Goal: Find specific page/section: Find specific page/section

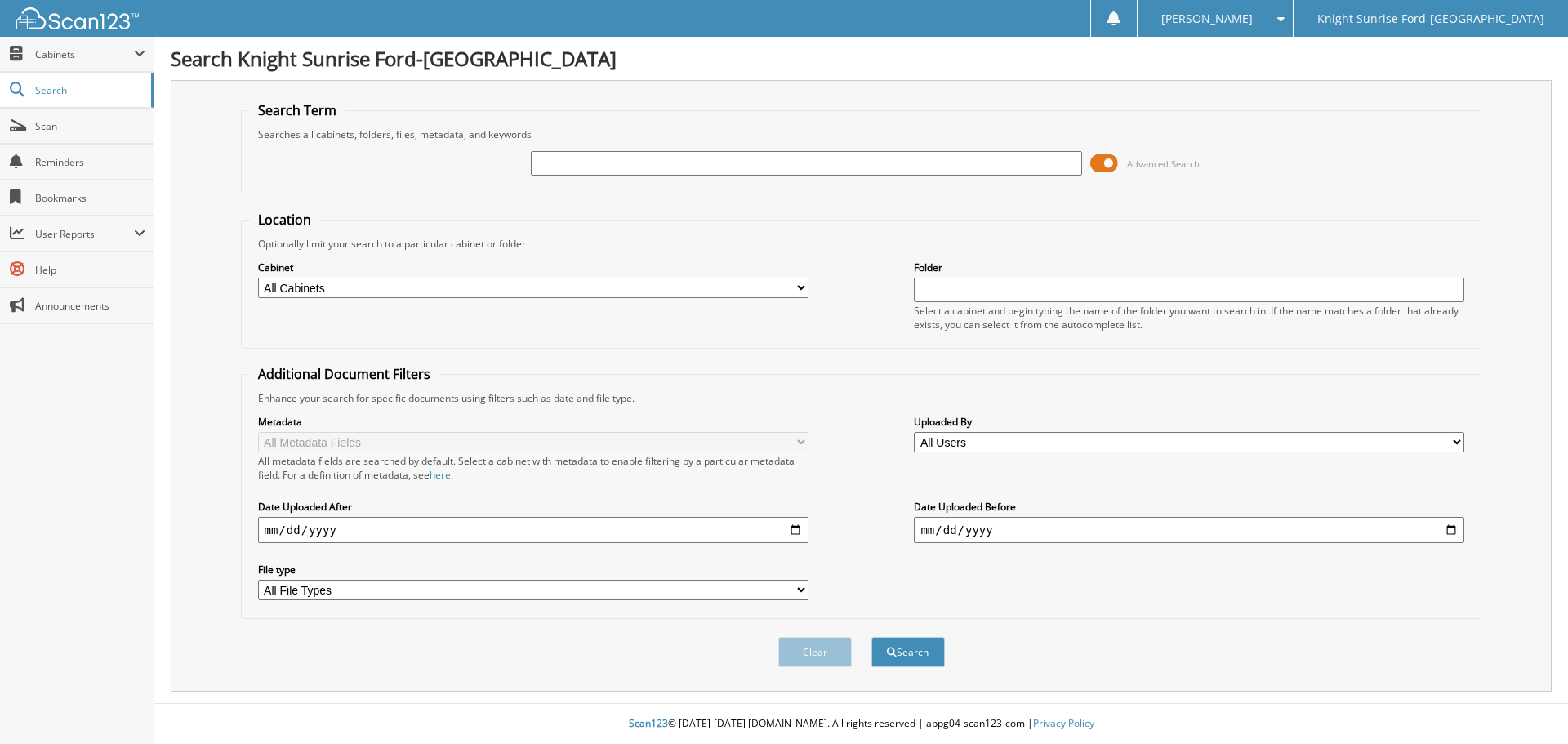
click at [682, 165] on input "text" at bounding box center [806, 164] width 551 height 25
type input "625116"
click at [871, 637] on button "Search" at bounding box center [908, 652] width 74 height 30
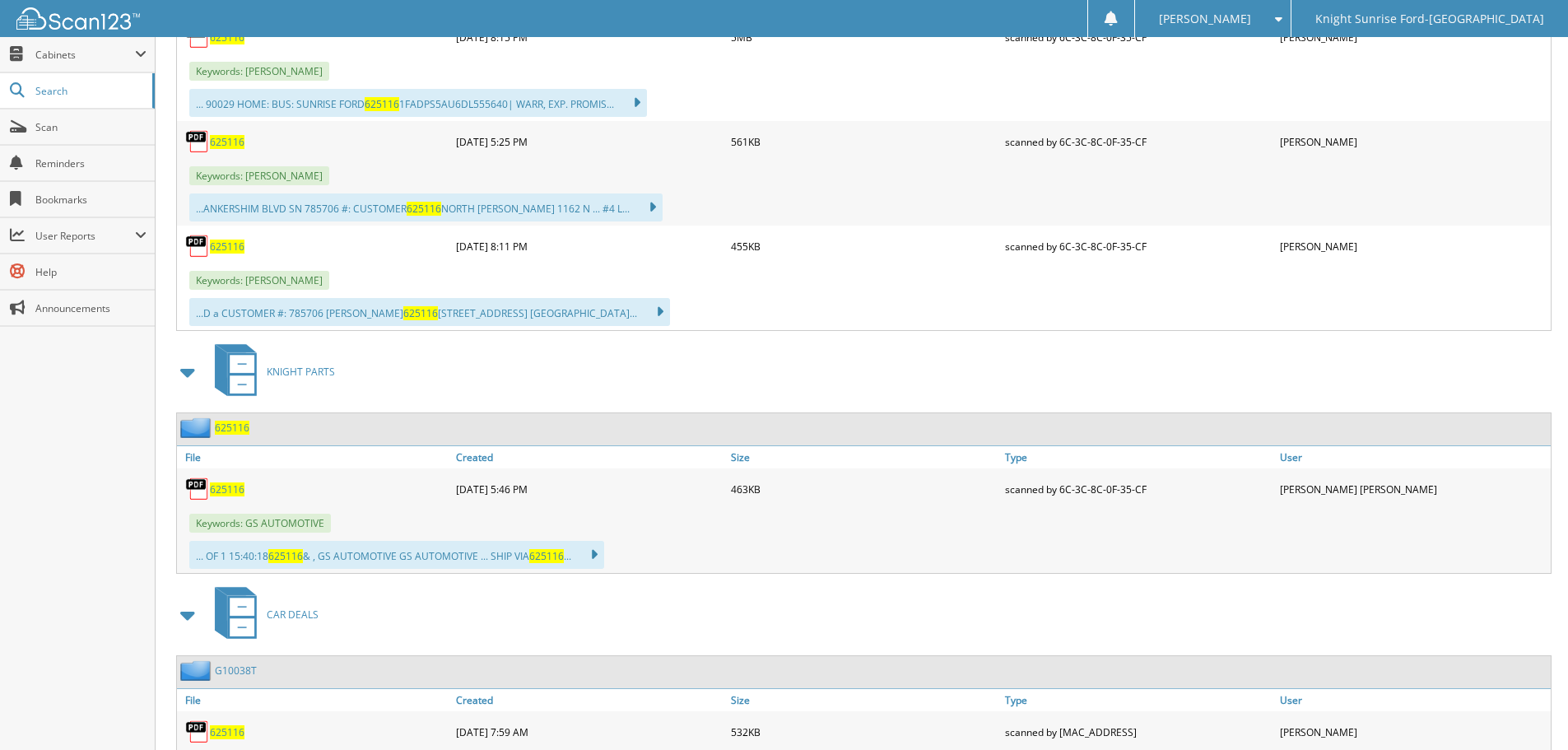
scroll to position [1130, 0]
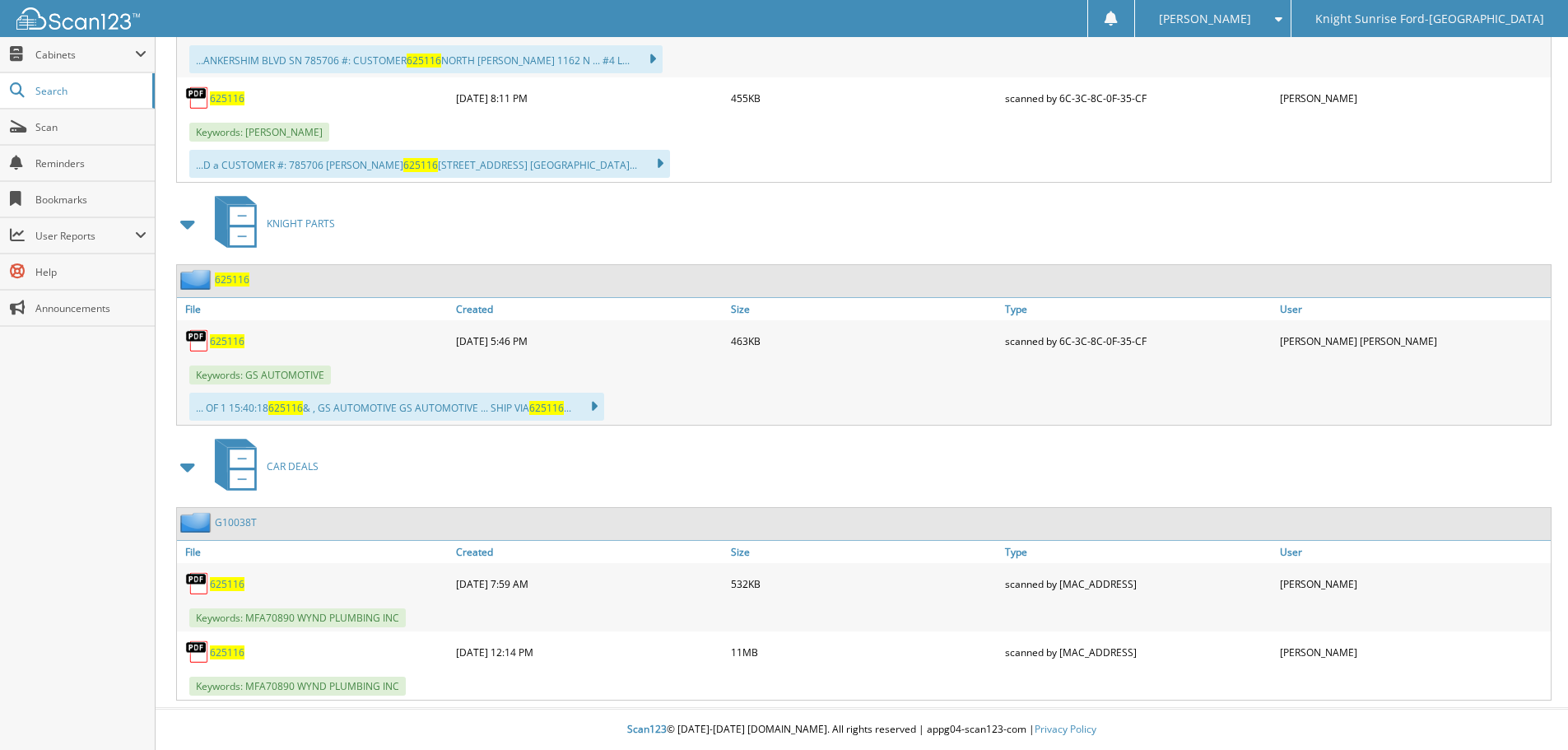
click at [221, 581] on span "625116" at bounding box center [227, 585] width 35 height 14
click at [233, 649] on span "625116" at bounding box center [227, 653] width 35 height 14
click at [221, 649] on span "625116" at bounding box center [227, 653] width 35 height 14
